Goal: Find specific page/section: Find specific page/section

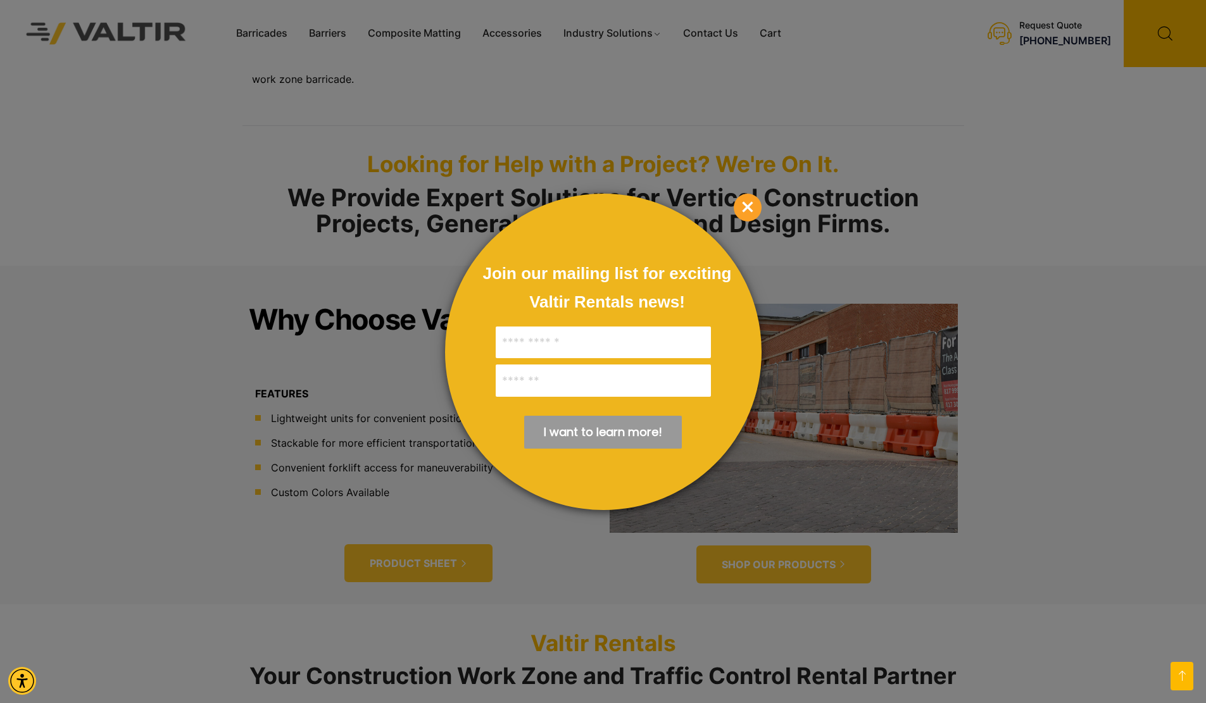
scroll to position [528, 0]
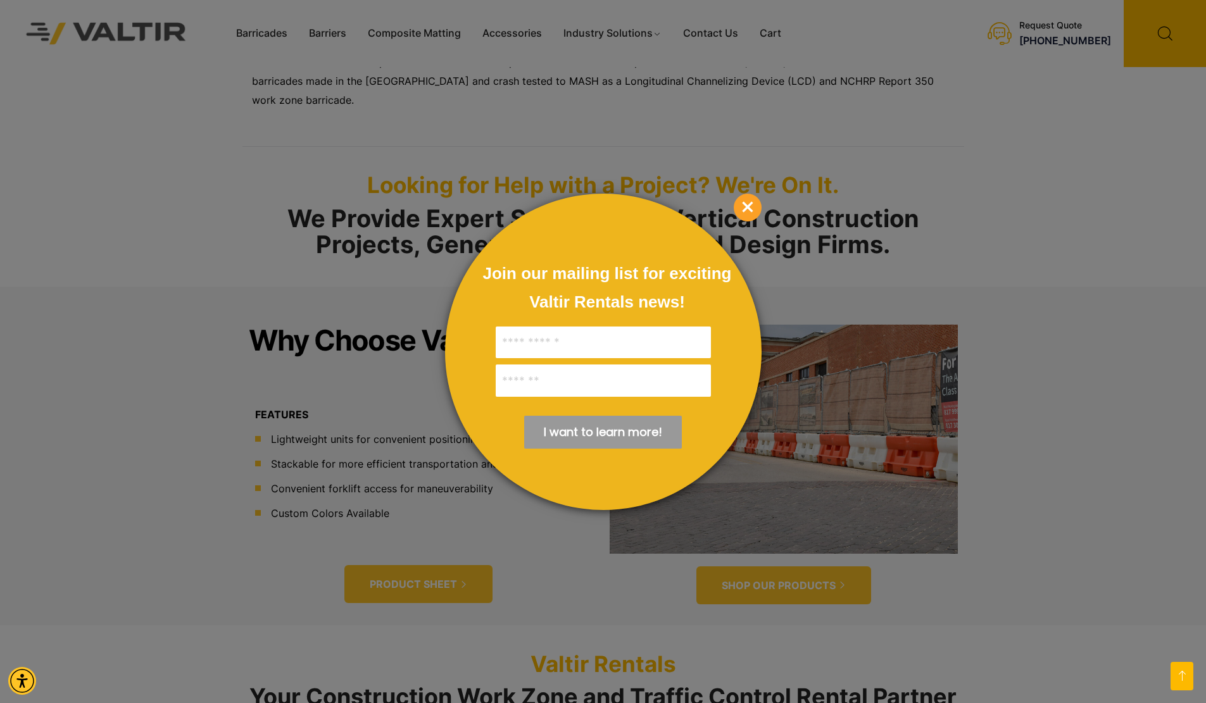
click at [755, 210] on span "×" at bounding box center [748, 208] width 28 height 28
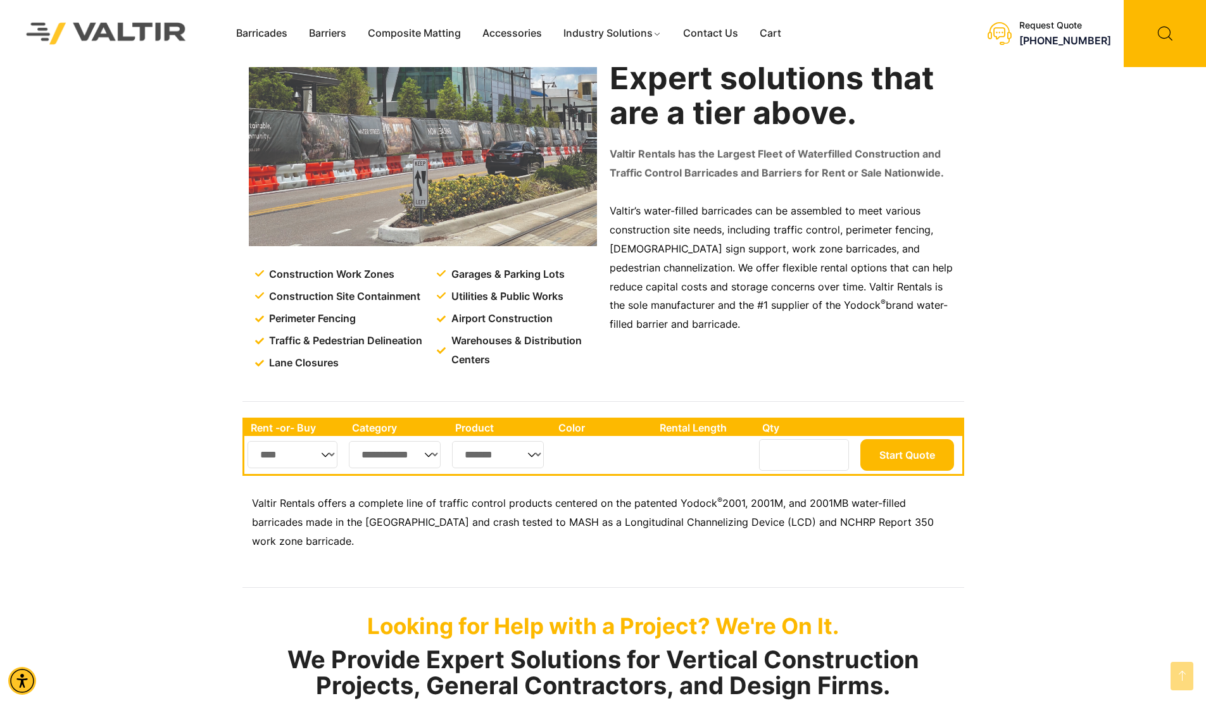
scroll to position [85, 0]
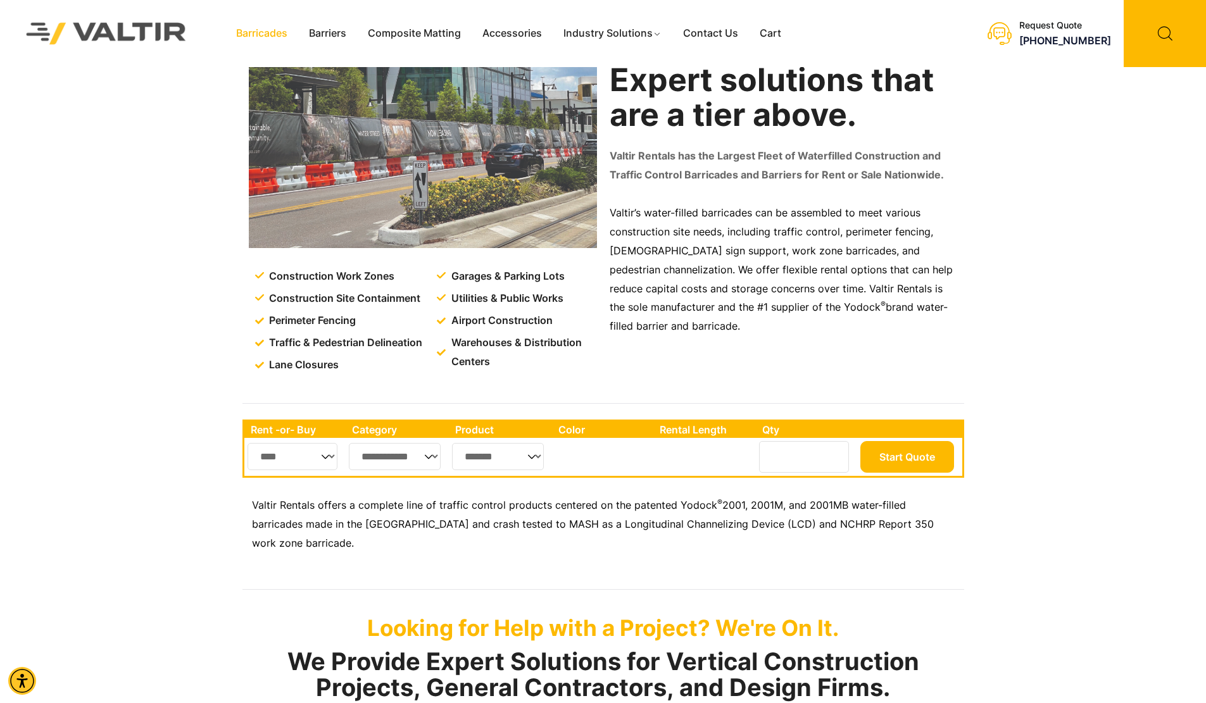
click at [248, 34] on link "Barricades" at bounding box center [261, 33] width 73 height 19
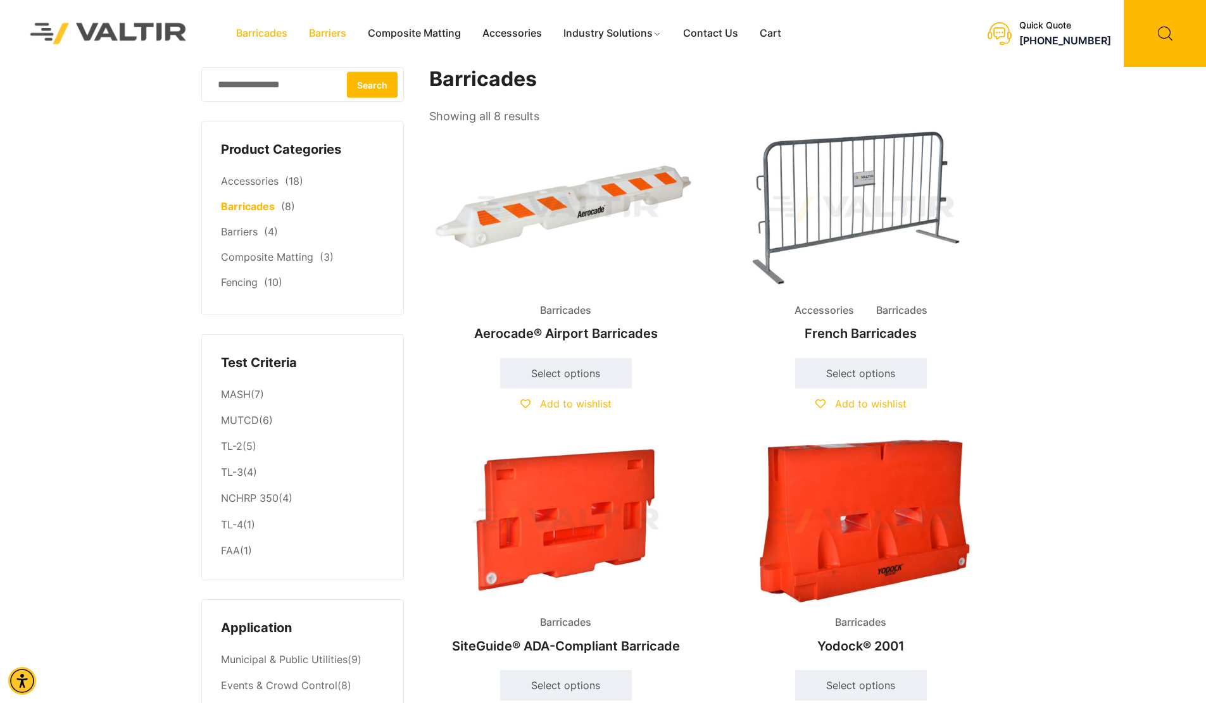
click at [320, 25] on link "Barriers" at bounding box center [327, 33] width 59 height 19
